Goal: Find specific page/section: Find specific page/section

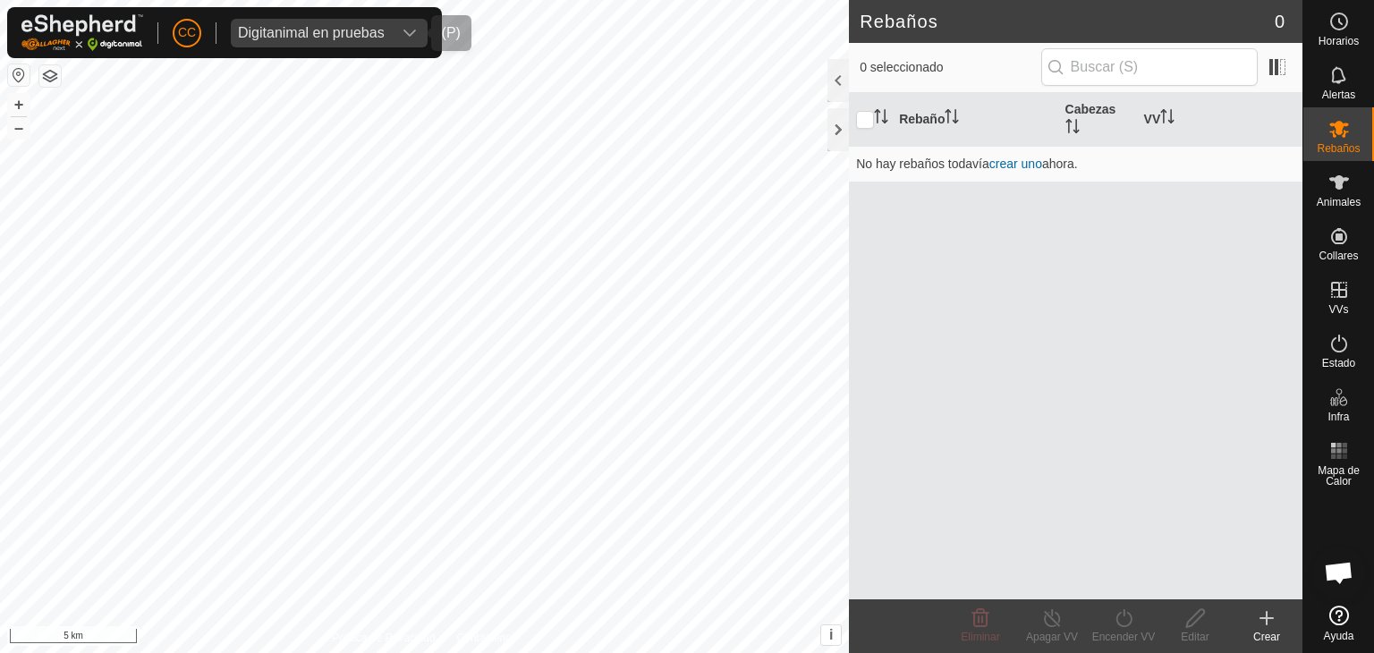
click at [281, 32] on div "Digitanimal en pruebas" at bounding box center [311, 33] width 147 height 14
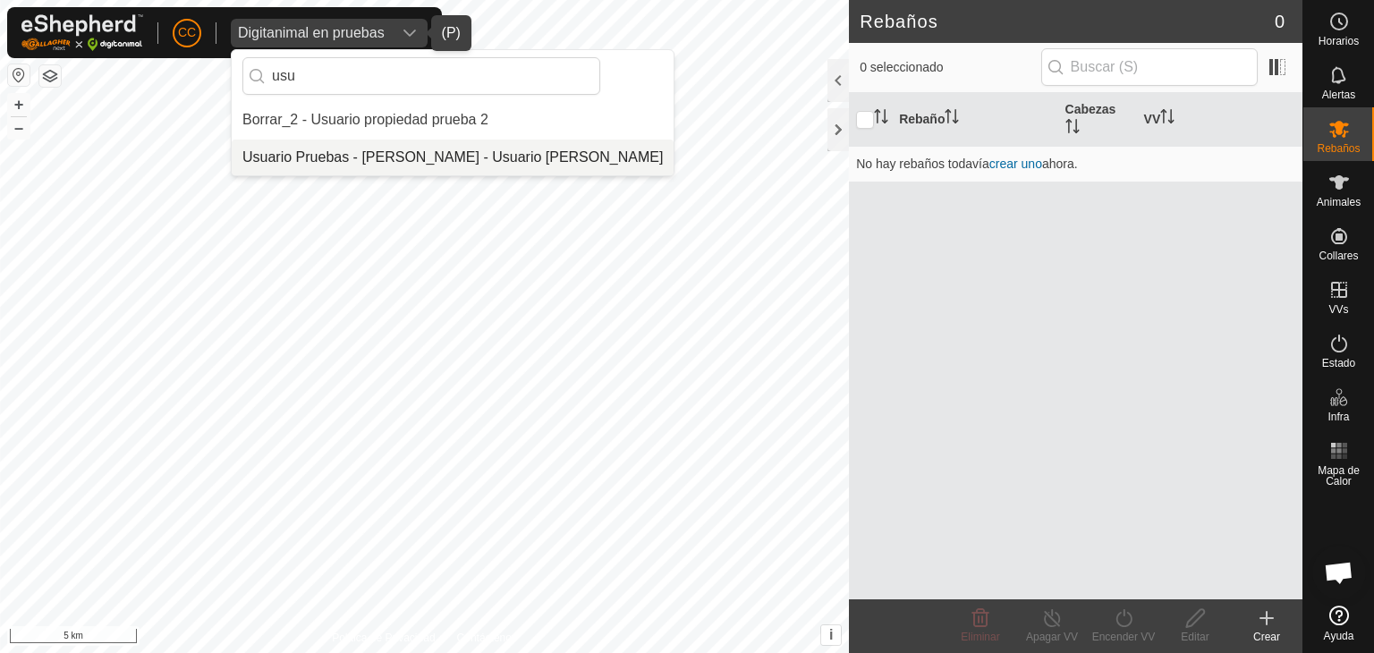
type input "usu"
click at [372, 152] on li "Usuario Pruebas - [PERSON_NAME] - Usuario [PERSON_NAME]" at bounding box center [453, 158] width 442 height 36
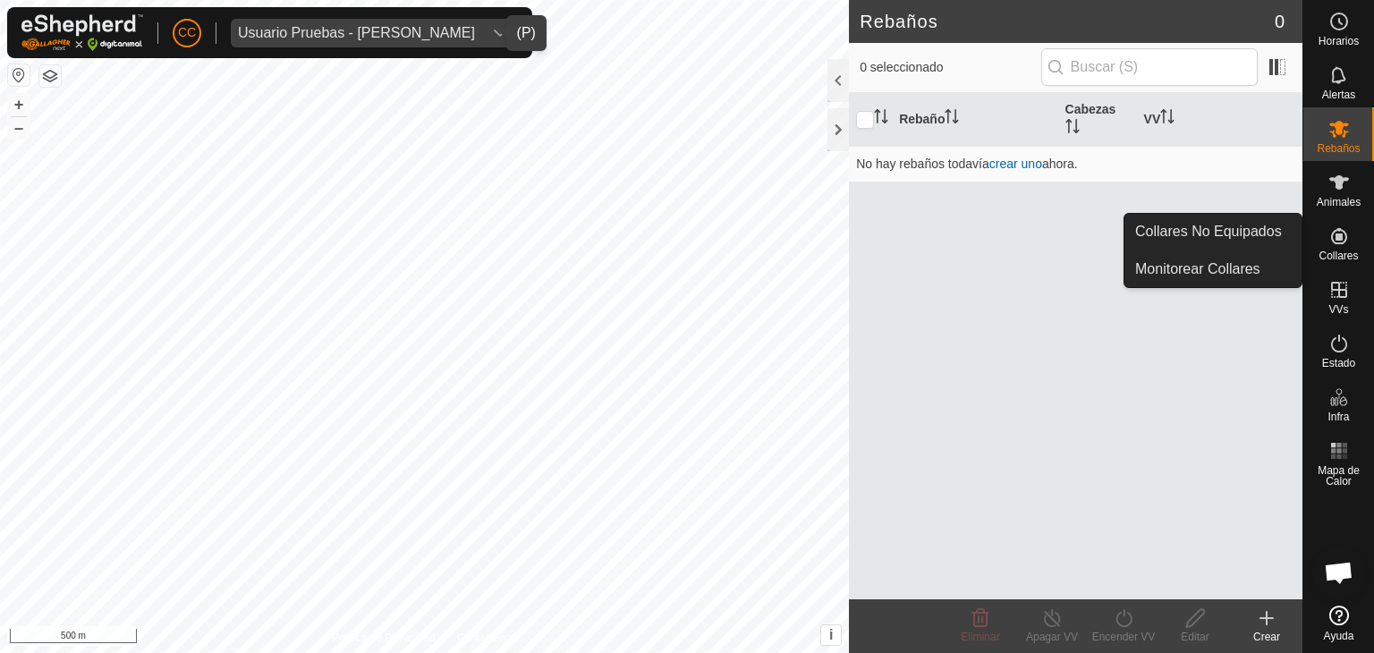
click at [1262, 240] on link "Collares No Equipados" at bounding box center [1213, 232] width 177 height 36
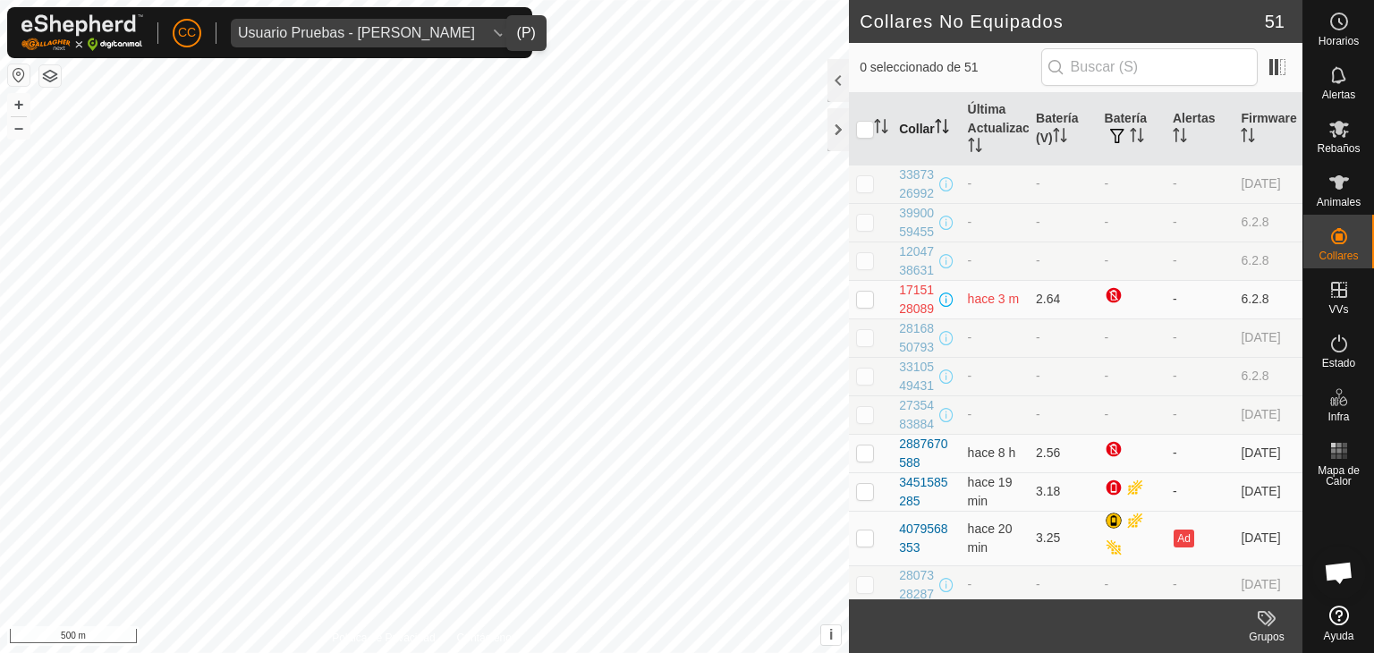
click at [916, 128] on th "Collar" at bounding box center [926, 129] width 68 height 72
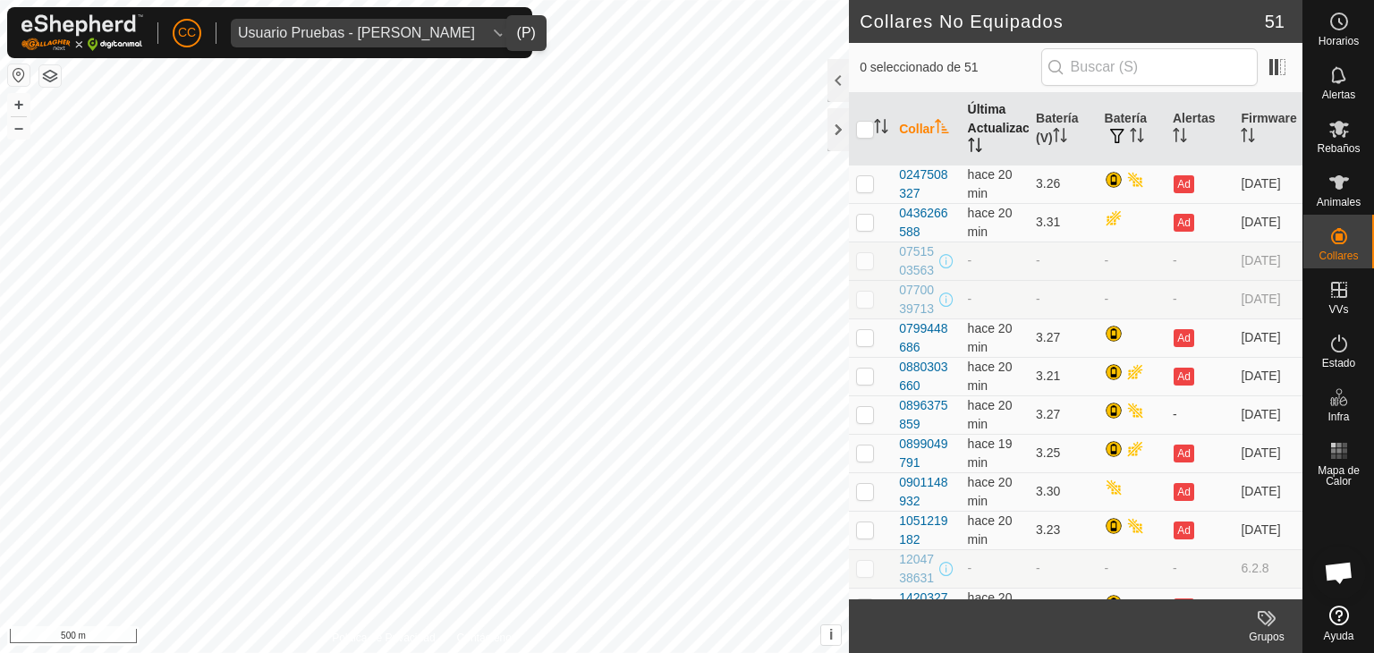
click at [993, 125] on th "Última Actualización" at bounding box center [995, 129] width 68 height 72
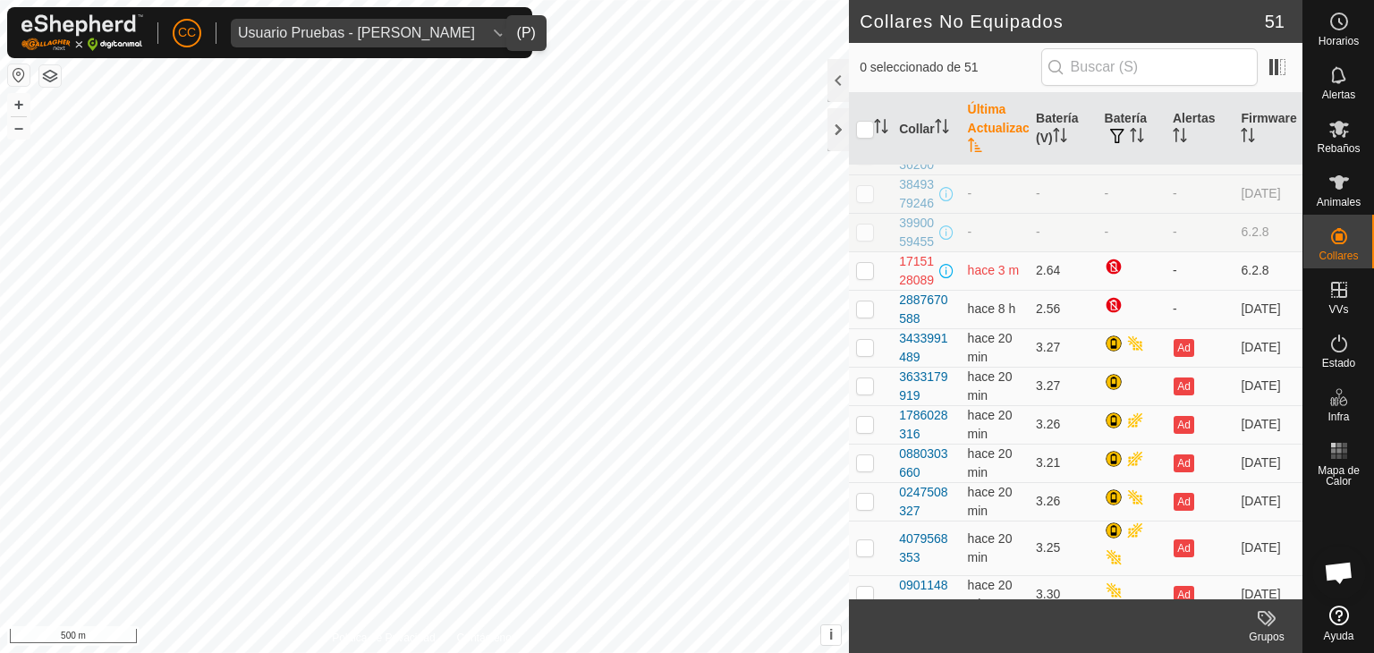
scroll to position [376, 0]
click at [400, 37] on div "Usuario Pruebas - [PERSON_NAME]" at bounding box center [356, 33] width 237 height 14
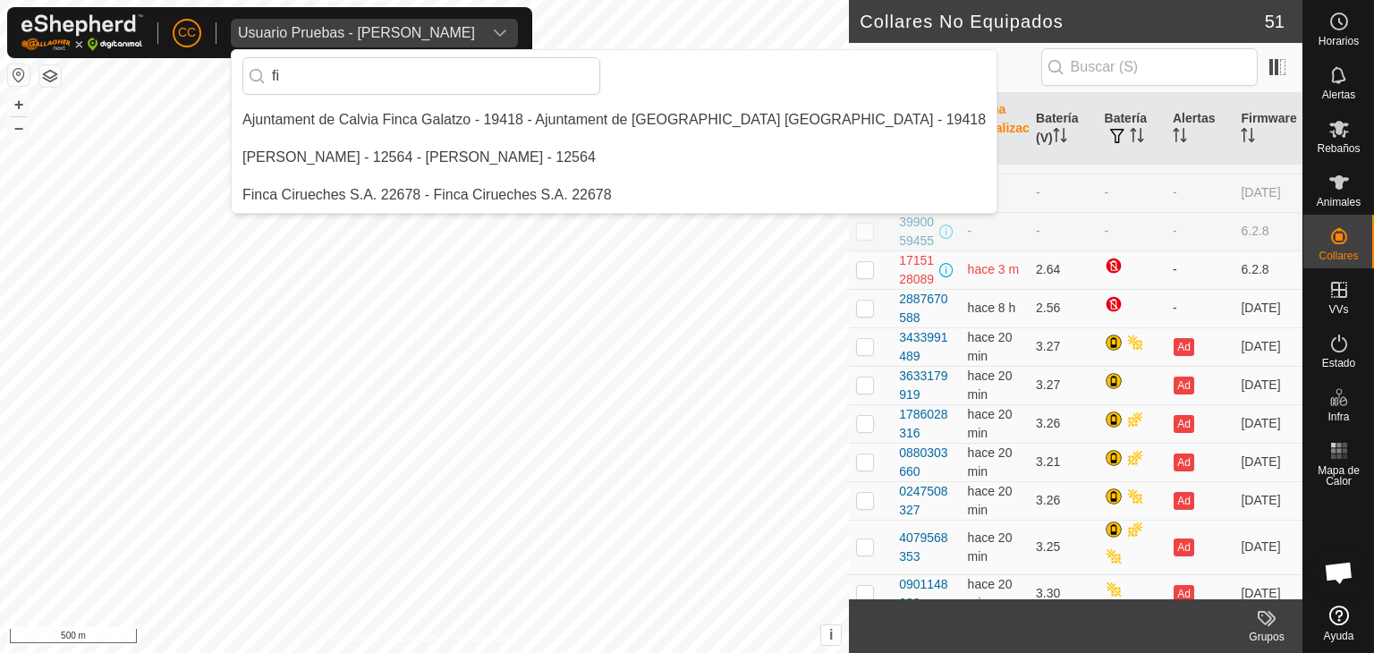
scroll to position [0, 0]
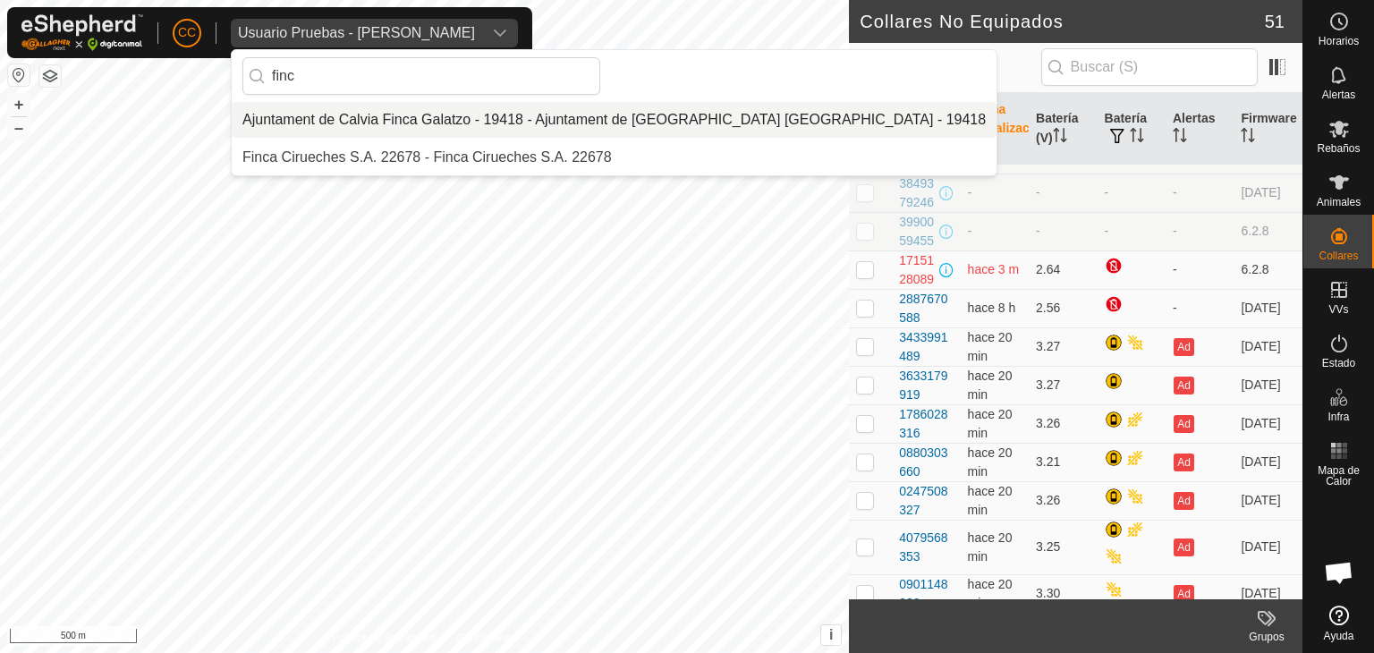
type input "finc"
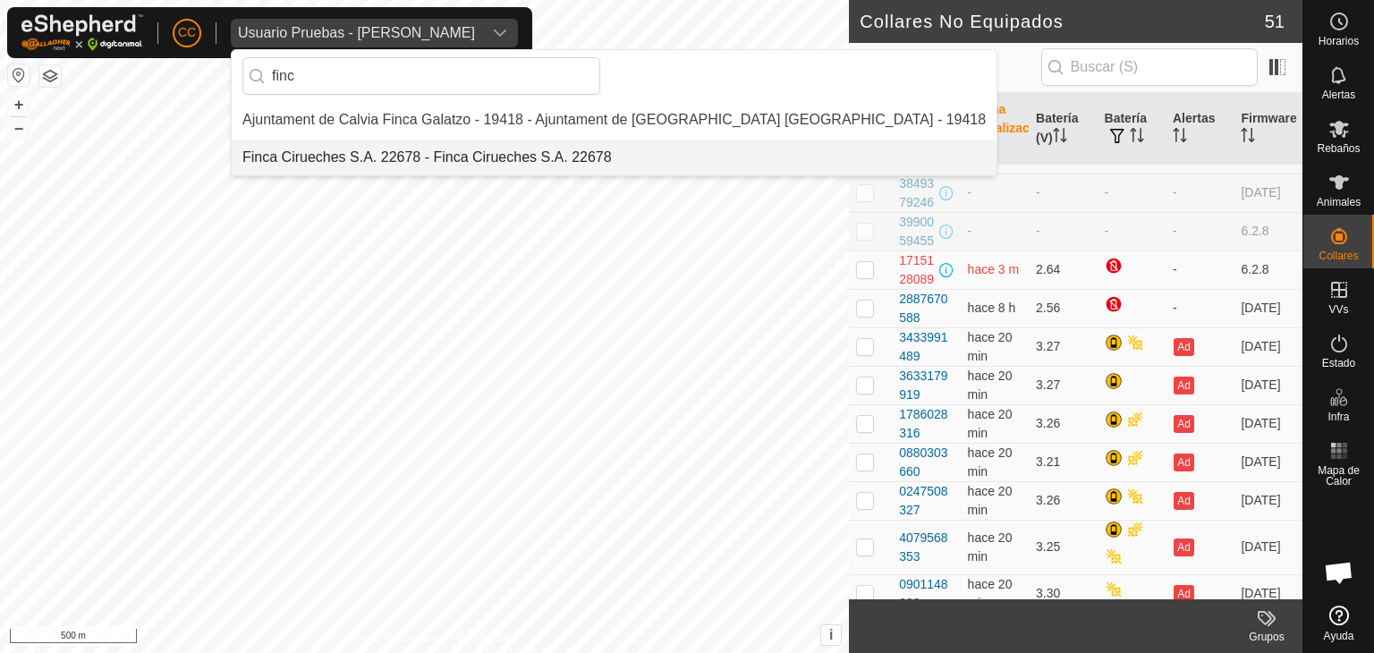
click at [378, 149] on li "Finca Cirueches S.A. 22678 - Finca Cirueches S.A. 22678" at bounding box center [614, 158] width 765 height 36
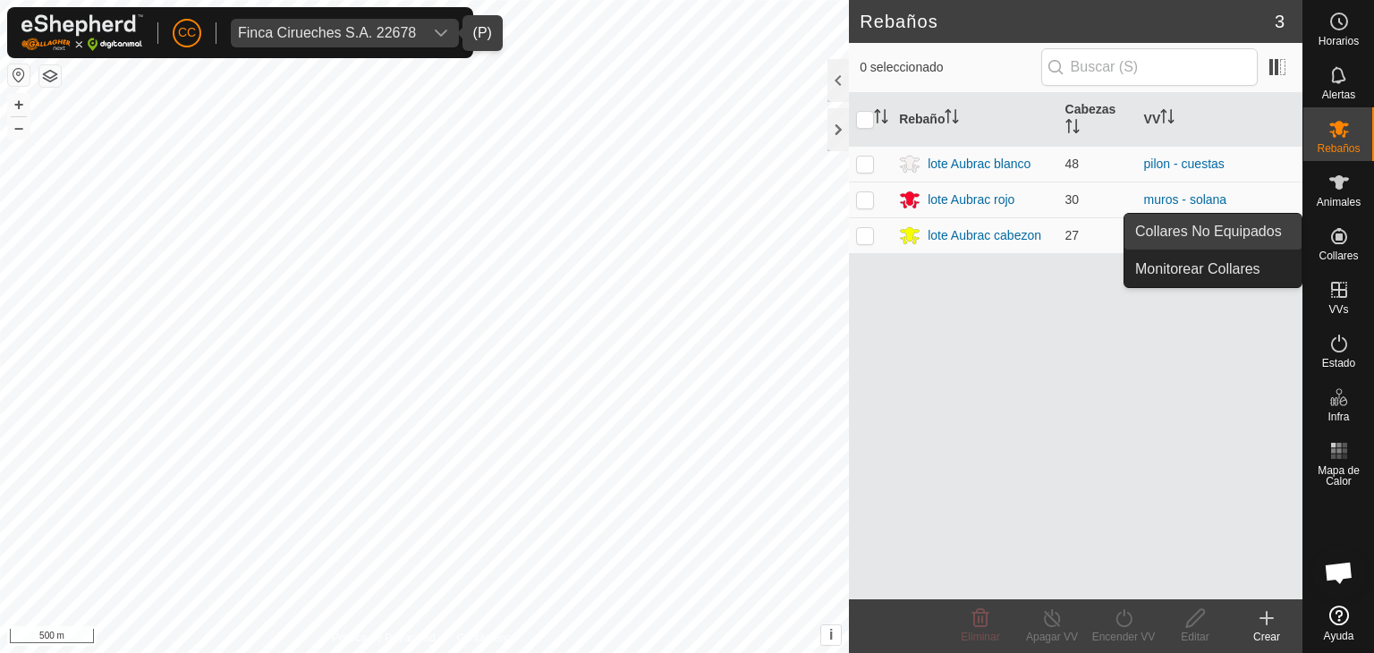
click at [1261, 233] on link "Collares No Equipados" at bounding box center [1213, 232] width 177 height 36
